Goal: Browse casually

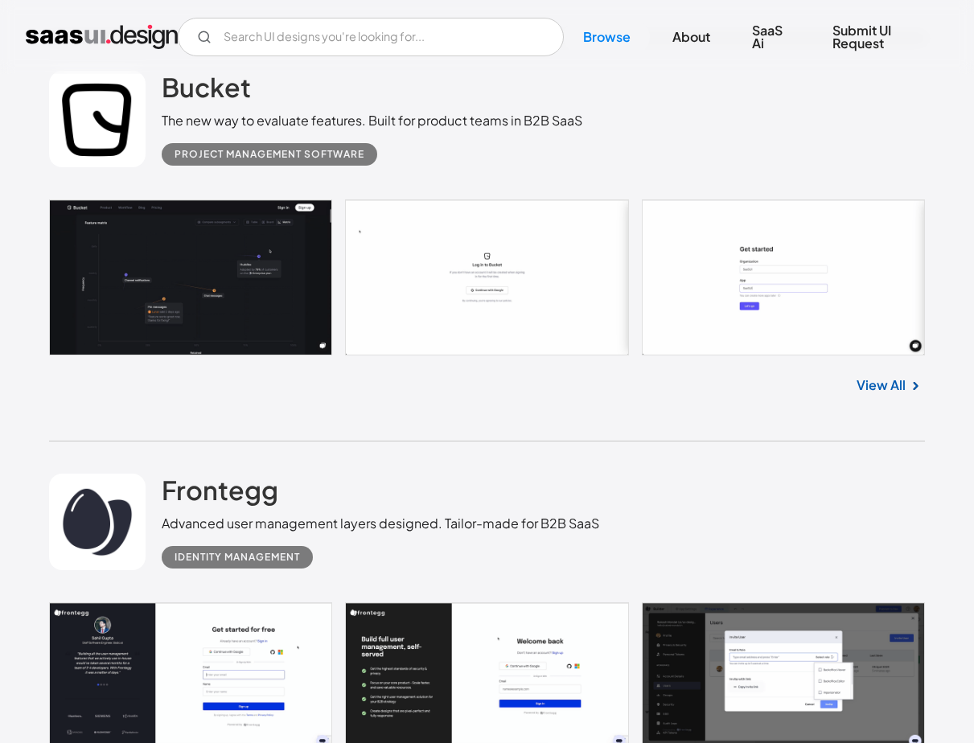
scroll to position [4593, 0]
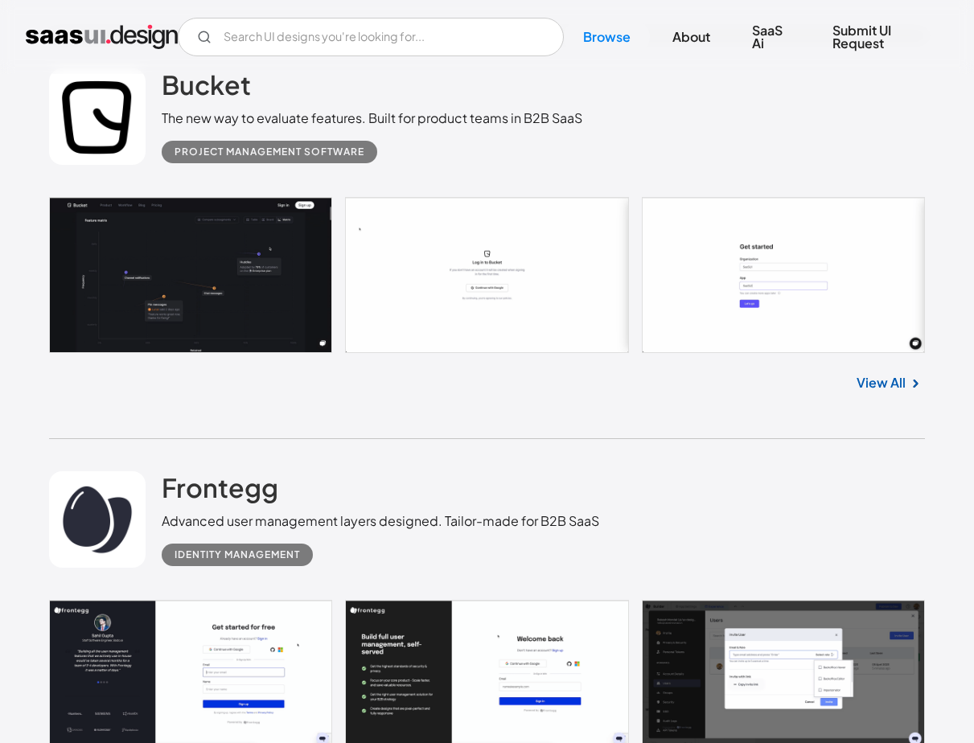
click at [876, 387] on link "View All" at bounding box center [881, 382] width 49 height 19
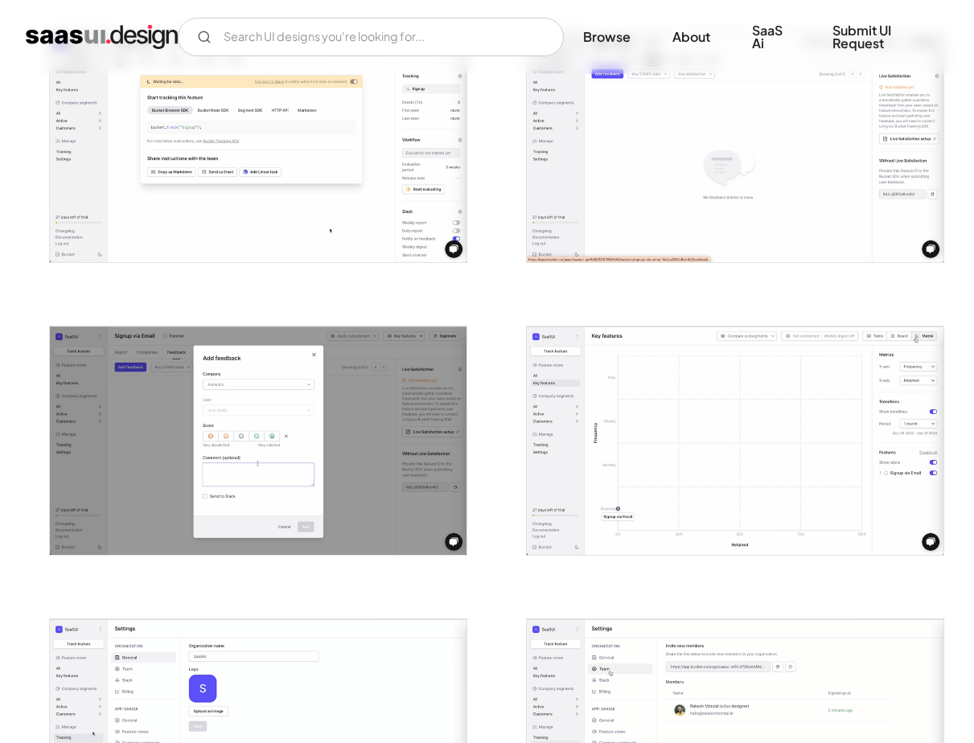
scroll to position [1233, 0]
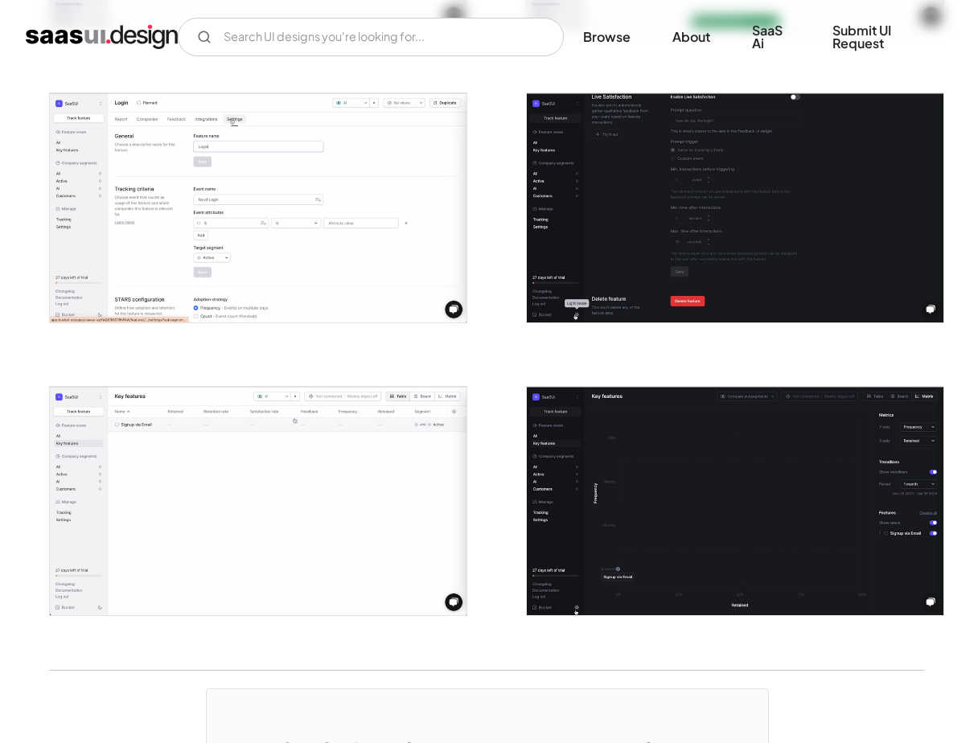
click at [290, 203] on img "open lightbox" at bounding box center [258, 207] width 417 height 228
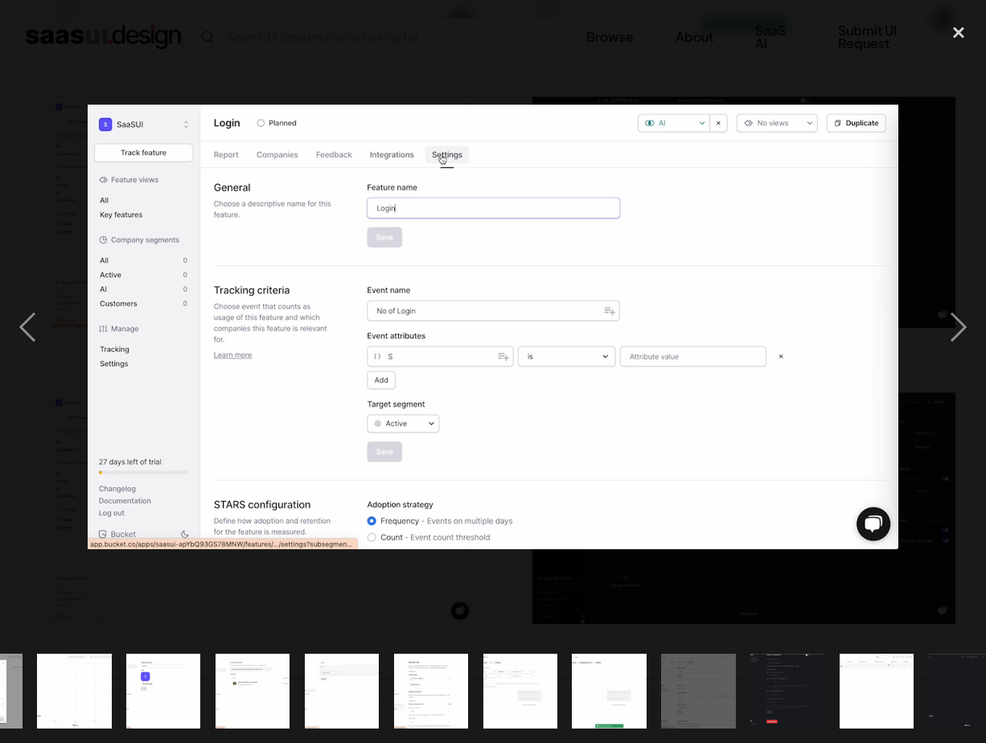
scroll to position [0, 812]
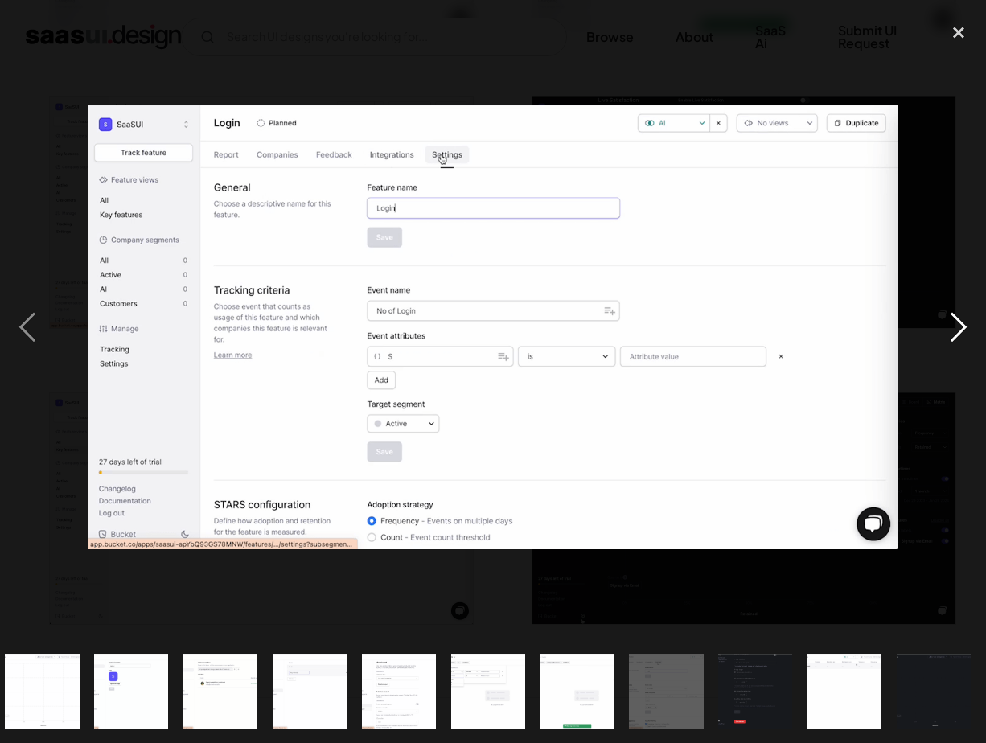
click at [953, 314] on div "next image" at bounding box center [958, 326] width 55 height 624
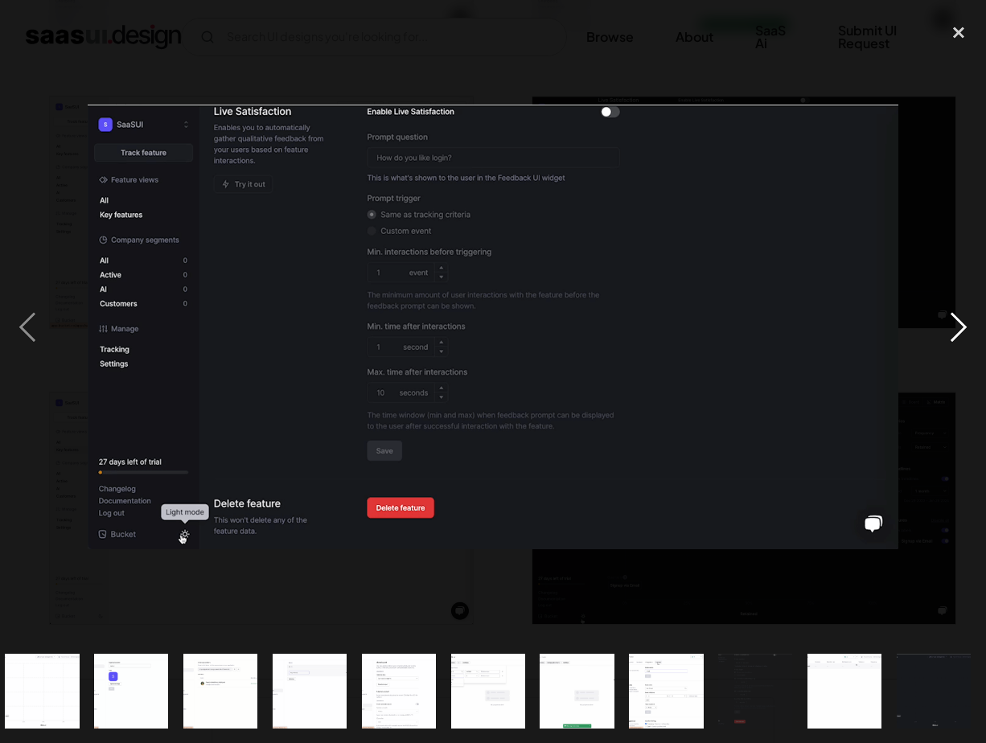
click at [953, 314] on div "next image" at bounding box center [958, 326] width 55 height 624
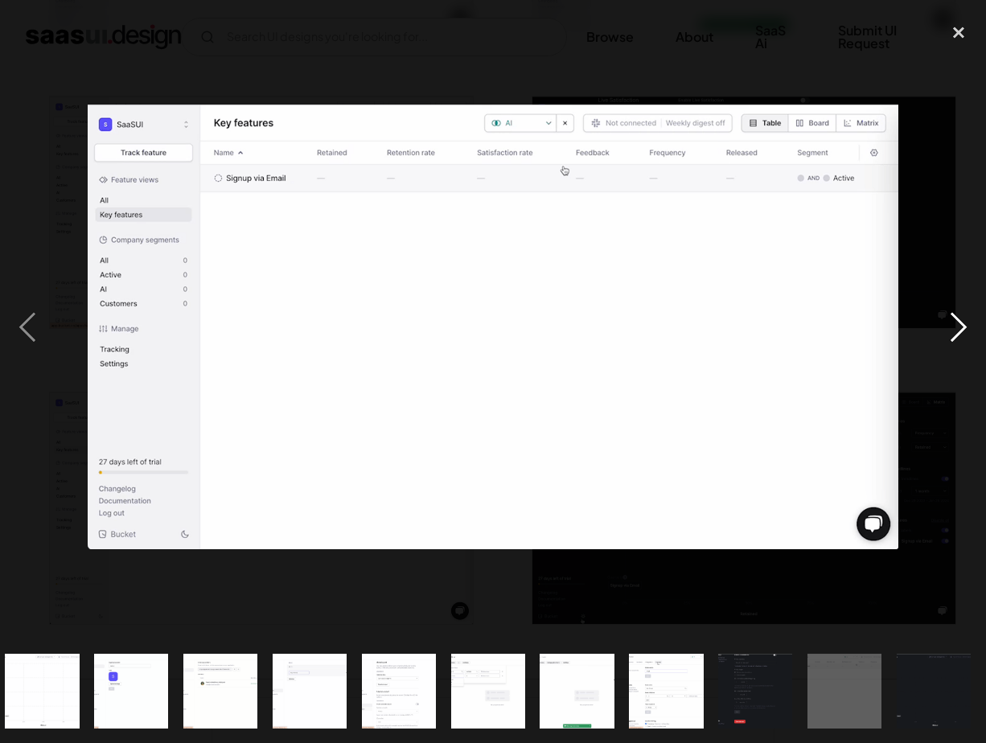
click at [953, 314] on div "next image" at bounding box center [958, 326] width 55 height 624
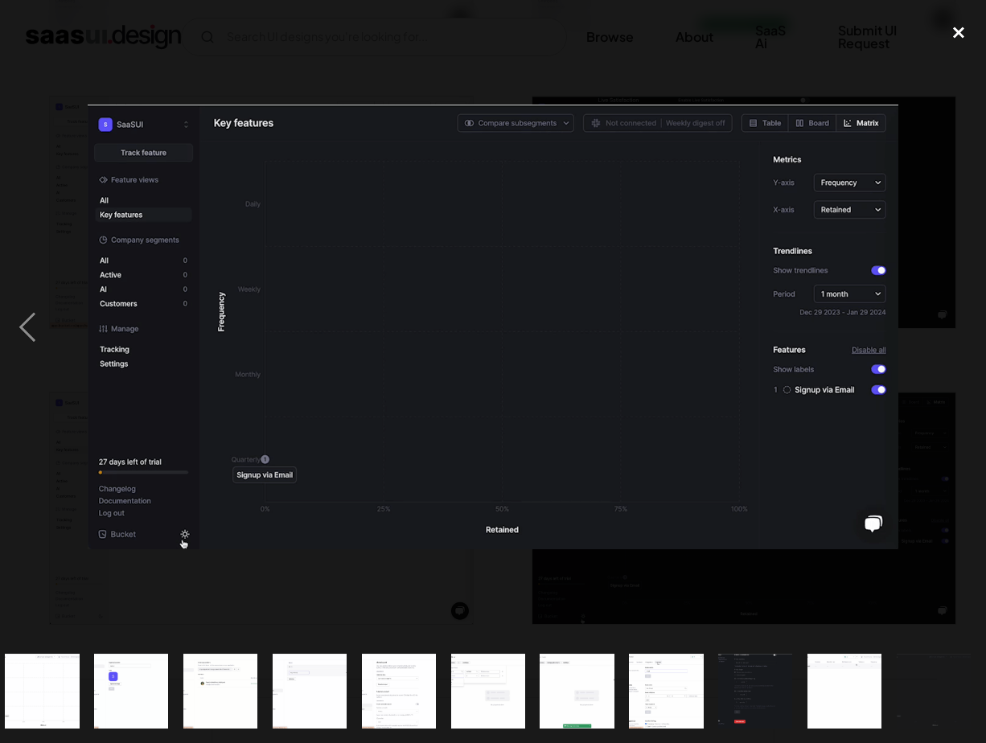
click at [959, 38] on div "close lightbox" at bounding box center [958, 31] width 55 height 35
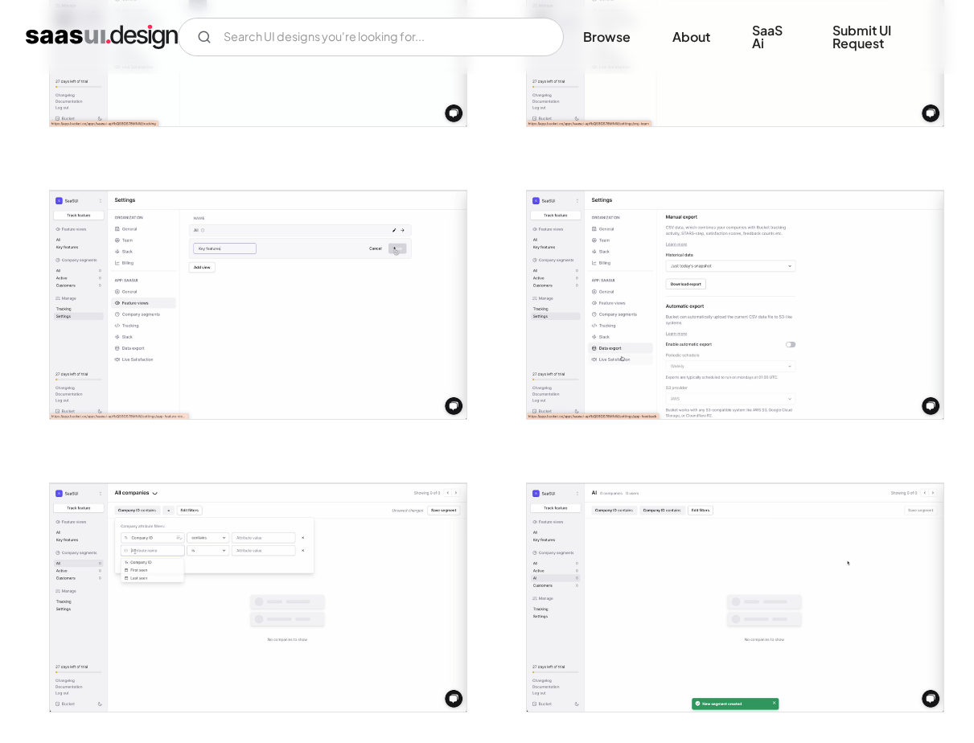
scroll to position [1871, 0]
